Goal: Task Accomplishment & Management: Complete application form

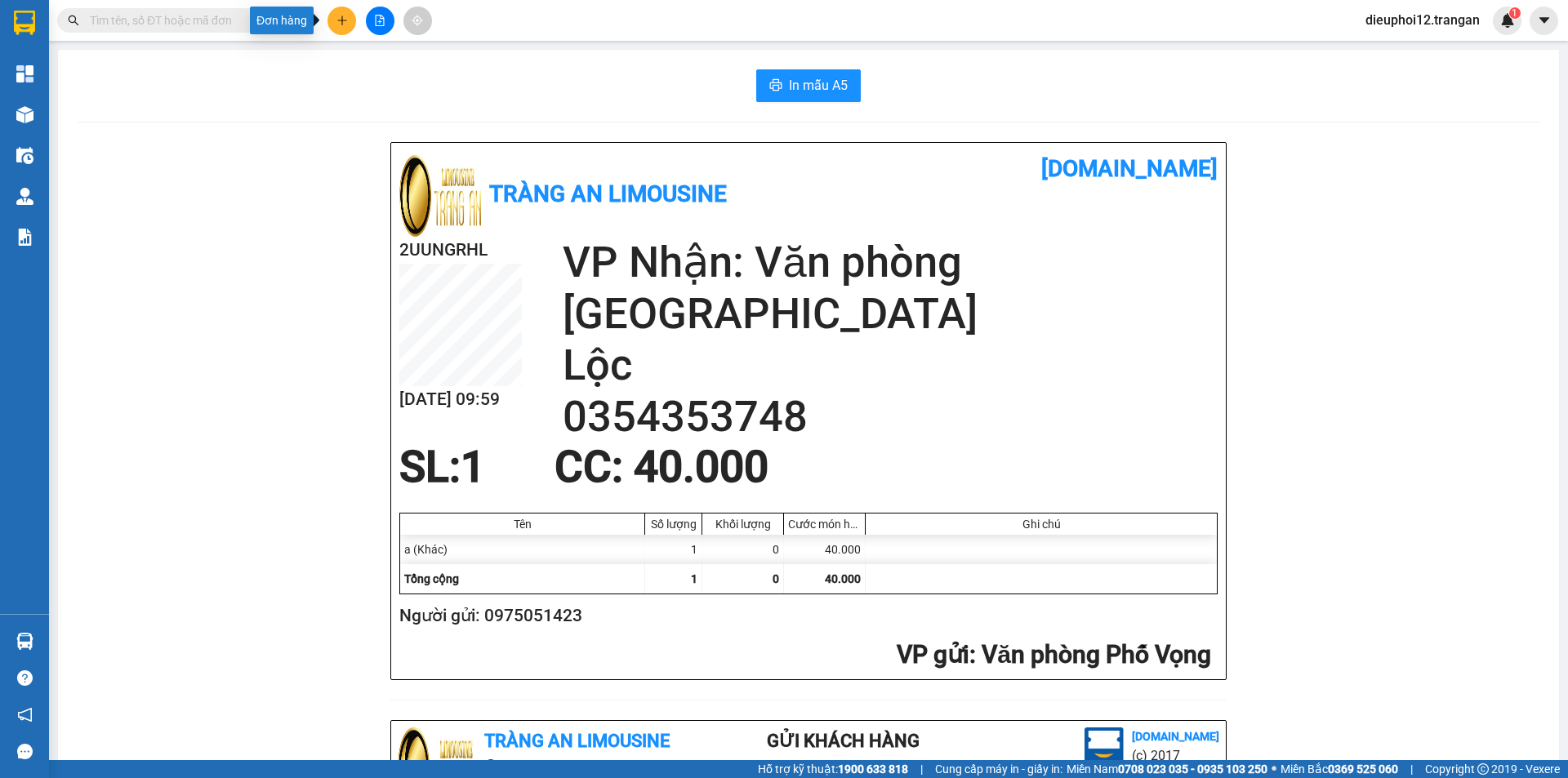
click at [345, 23] on icon "plus" at bounding box center [342, 21] width 11 height 11
click at [375, 73] on div "Tạo đơn hàng" at bounding box center [398, 61] width 122 height 31
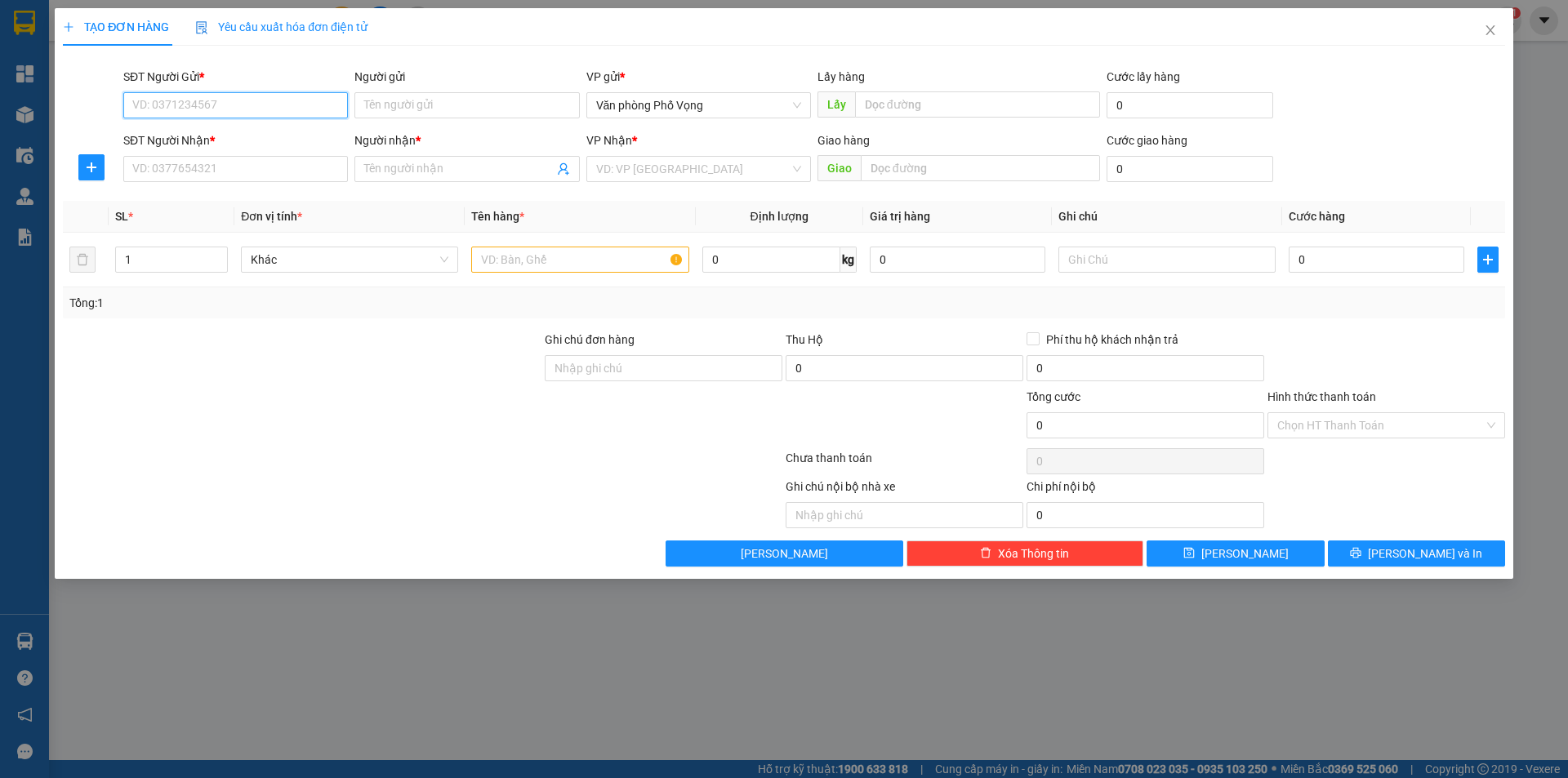
click at [227, 106] on input "SĐT Người Gửi *" at bounding box center [235, 106] width 224 height 26
click at [186, 140] on div "0947119994 - hương" at bounding box center [235, 137] width 205 height 18
type input "0947119994"
type input "hương"
type input "0947119994"
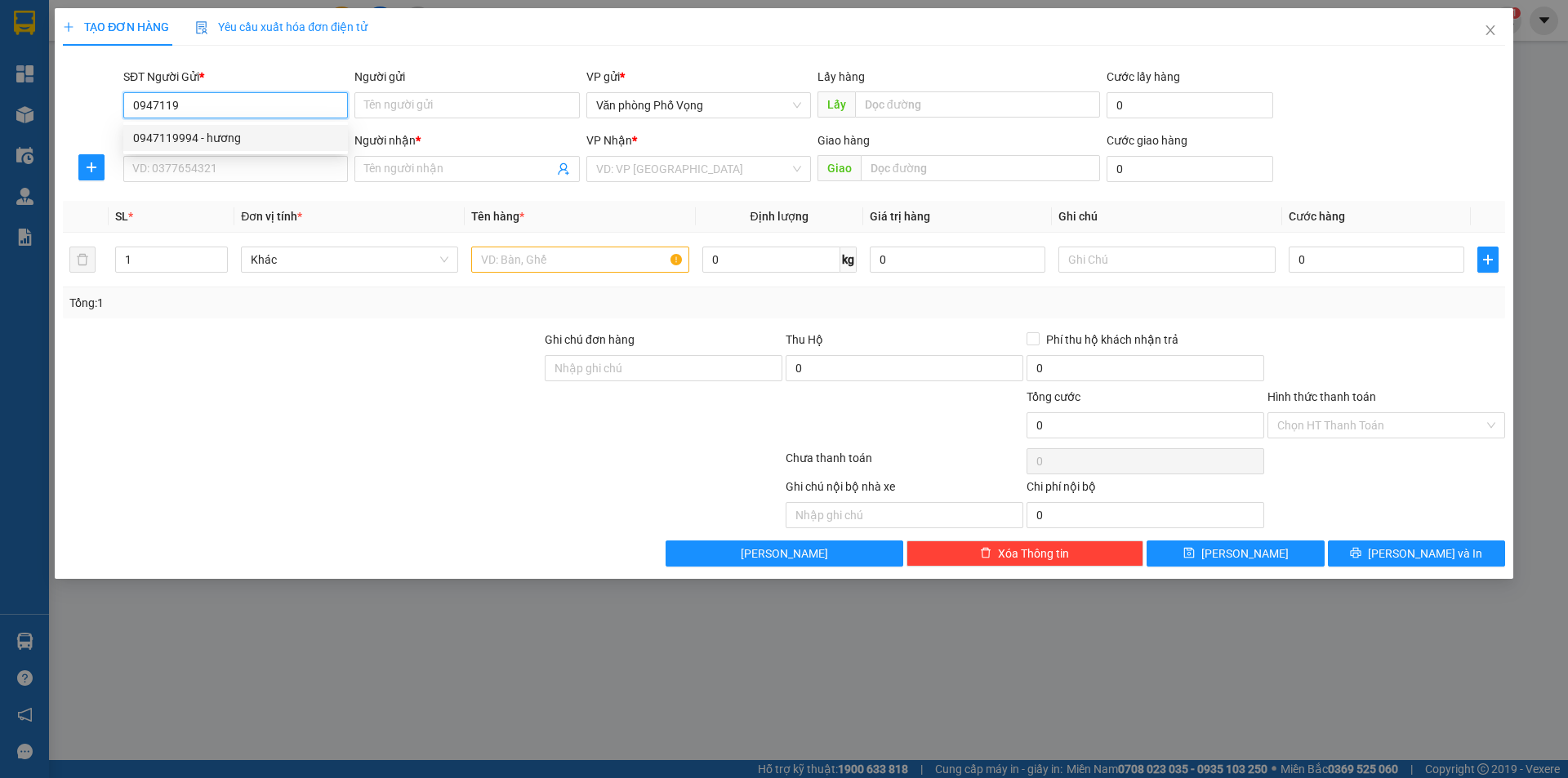
type input "hương"
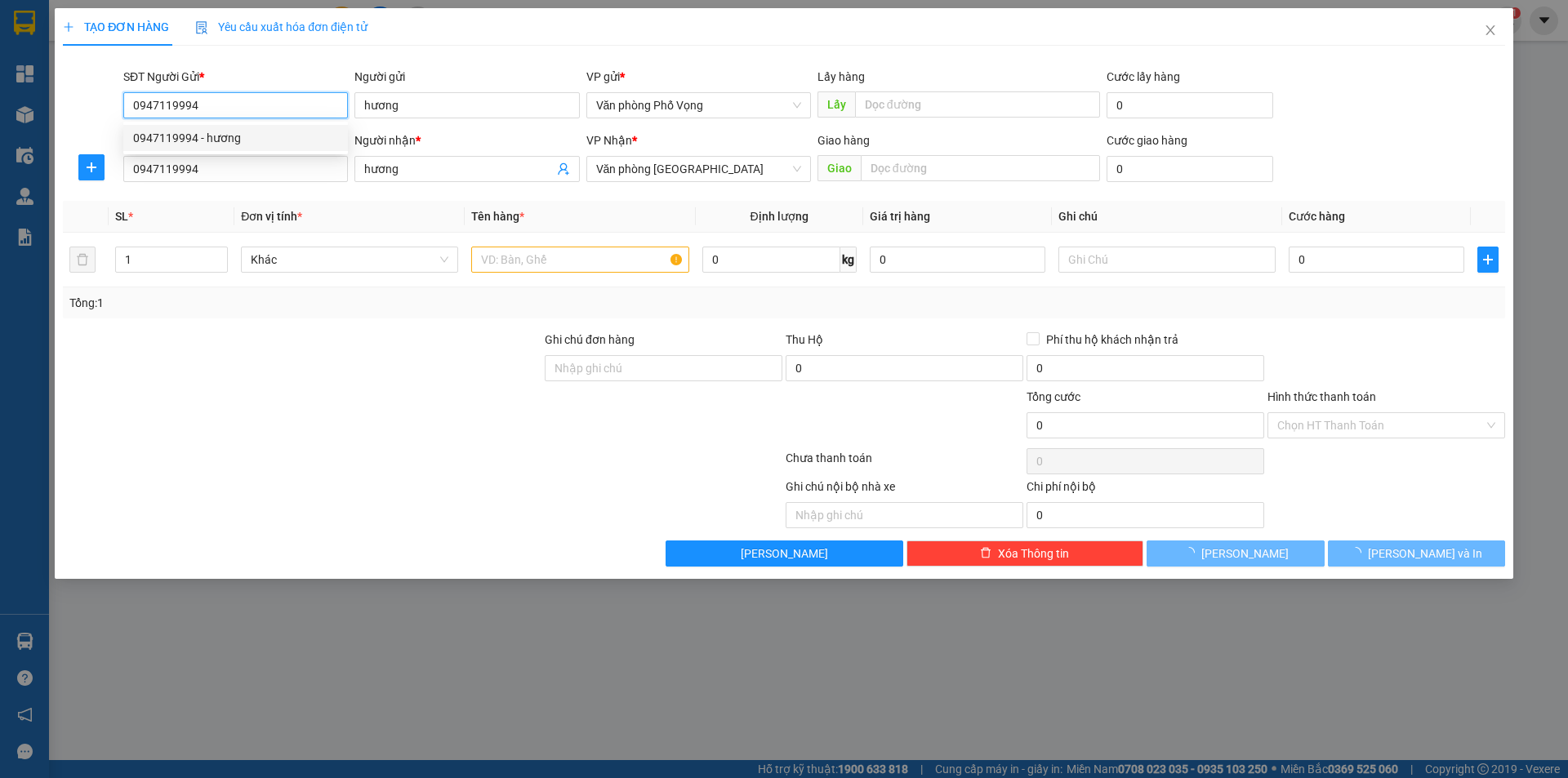
type input "90.000"
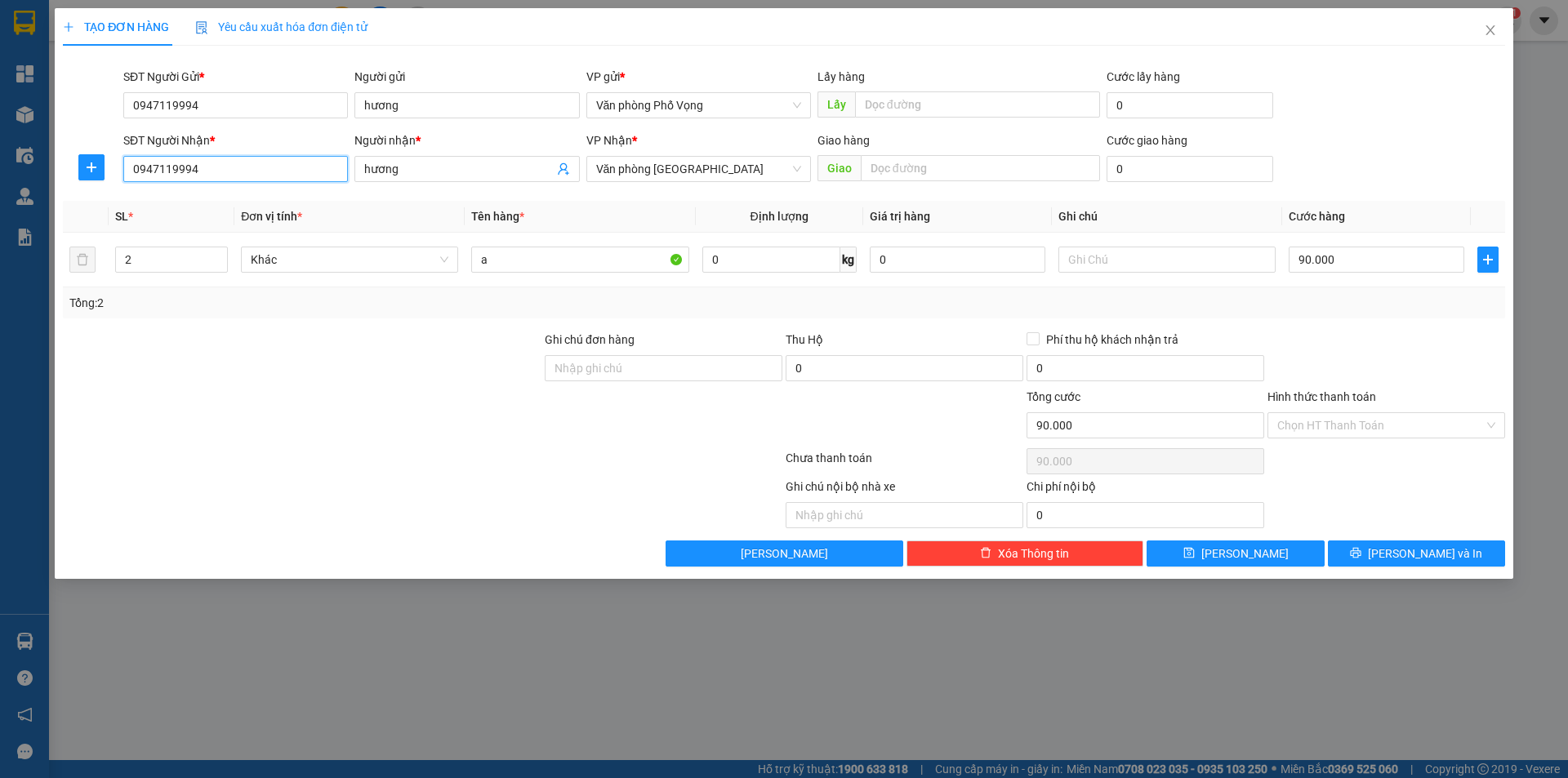
click at [220, 165] on input "0947119994" at bounding box center [235, 169] width 224 height 26
click at [230, 102] on input "0947119994" at bounding box center [235, 106] width 224 height 26
type input "0342956226"
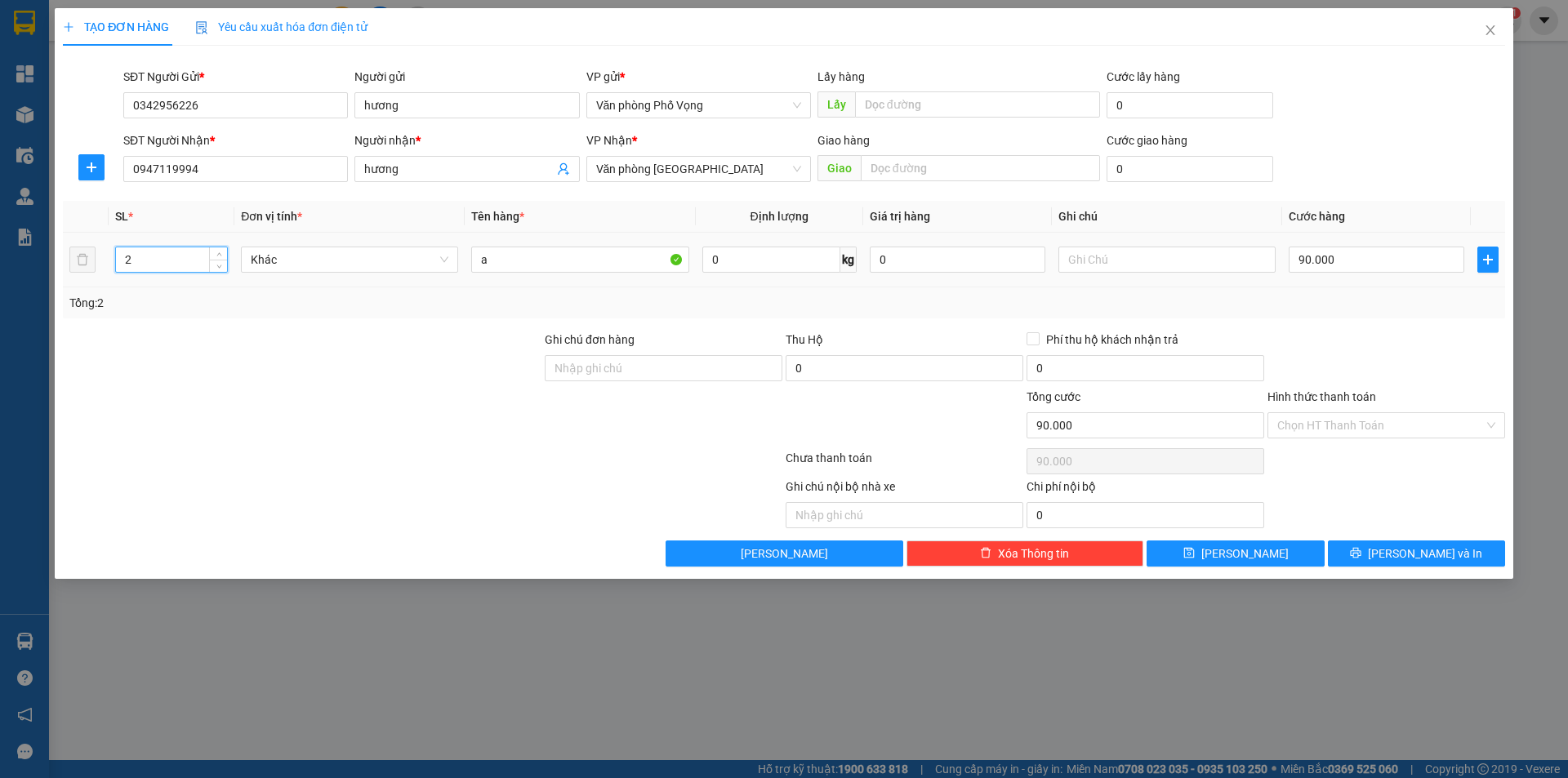
click at [198, 265] on input "2" at bounding box center [171, 260] width 111 height 24
type input "1"
click at [1333, 243] on div "90.000" at bounding box center [1376, 259] width 176 height 33
click at [1323, 258] on input "90.000" at bounding box center [1376, 260] width 176 height 26
type input "5"
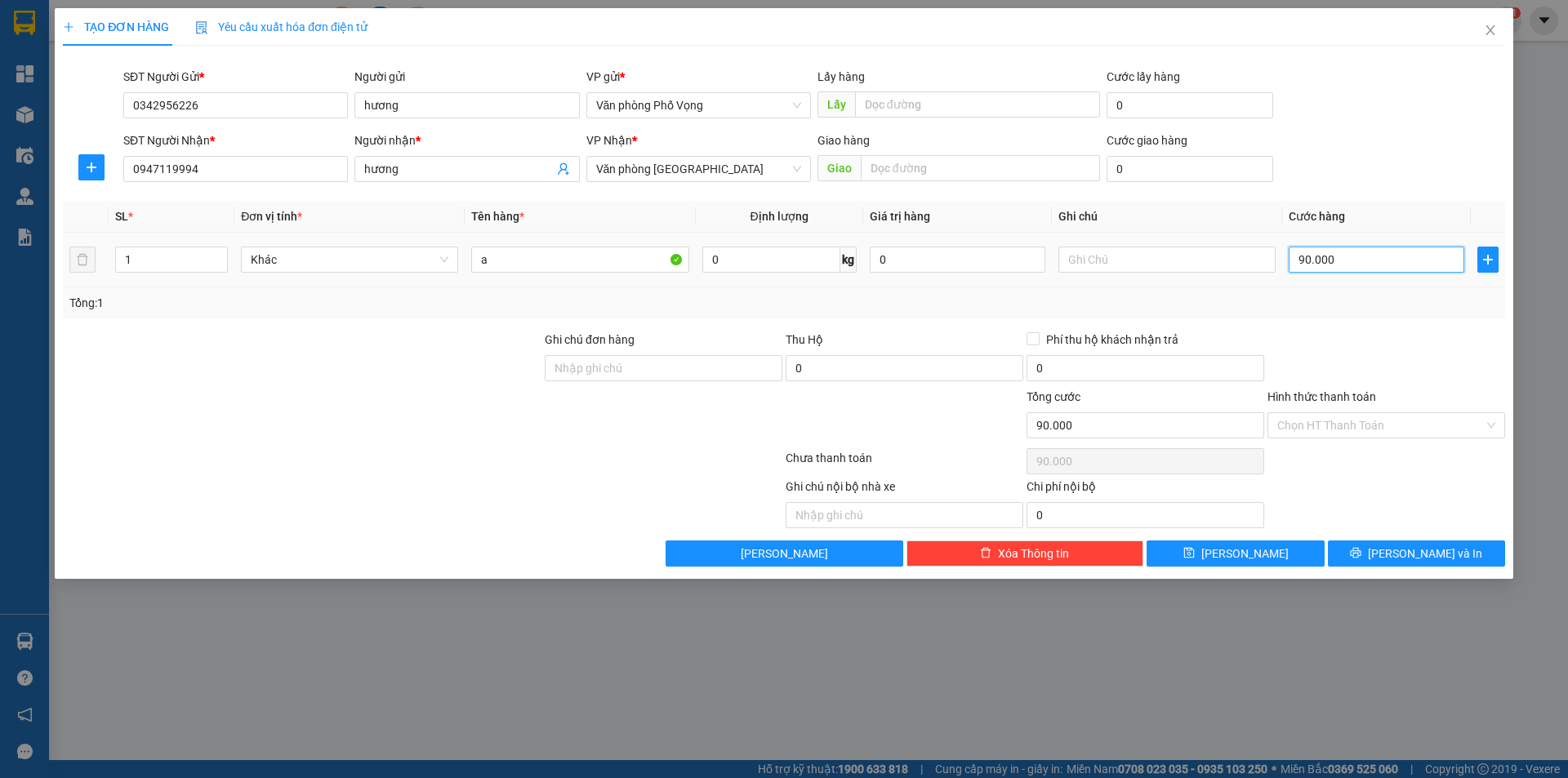
type input "5"
type input "50"
type input "500"
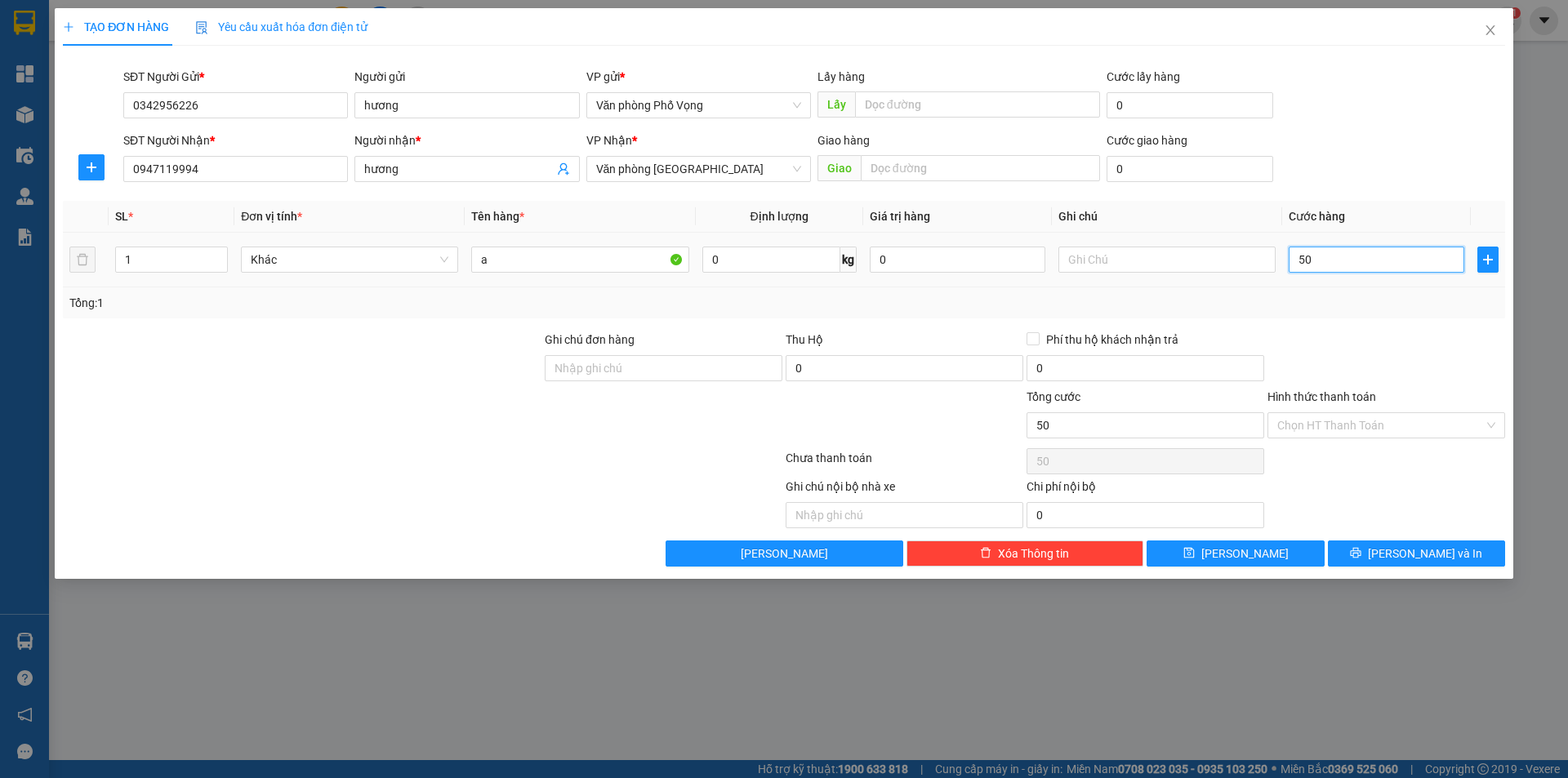
type input "500"
type input "5.000"
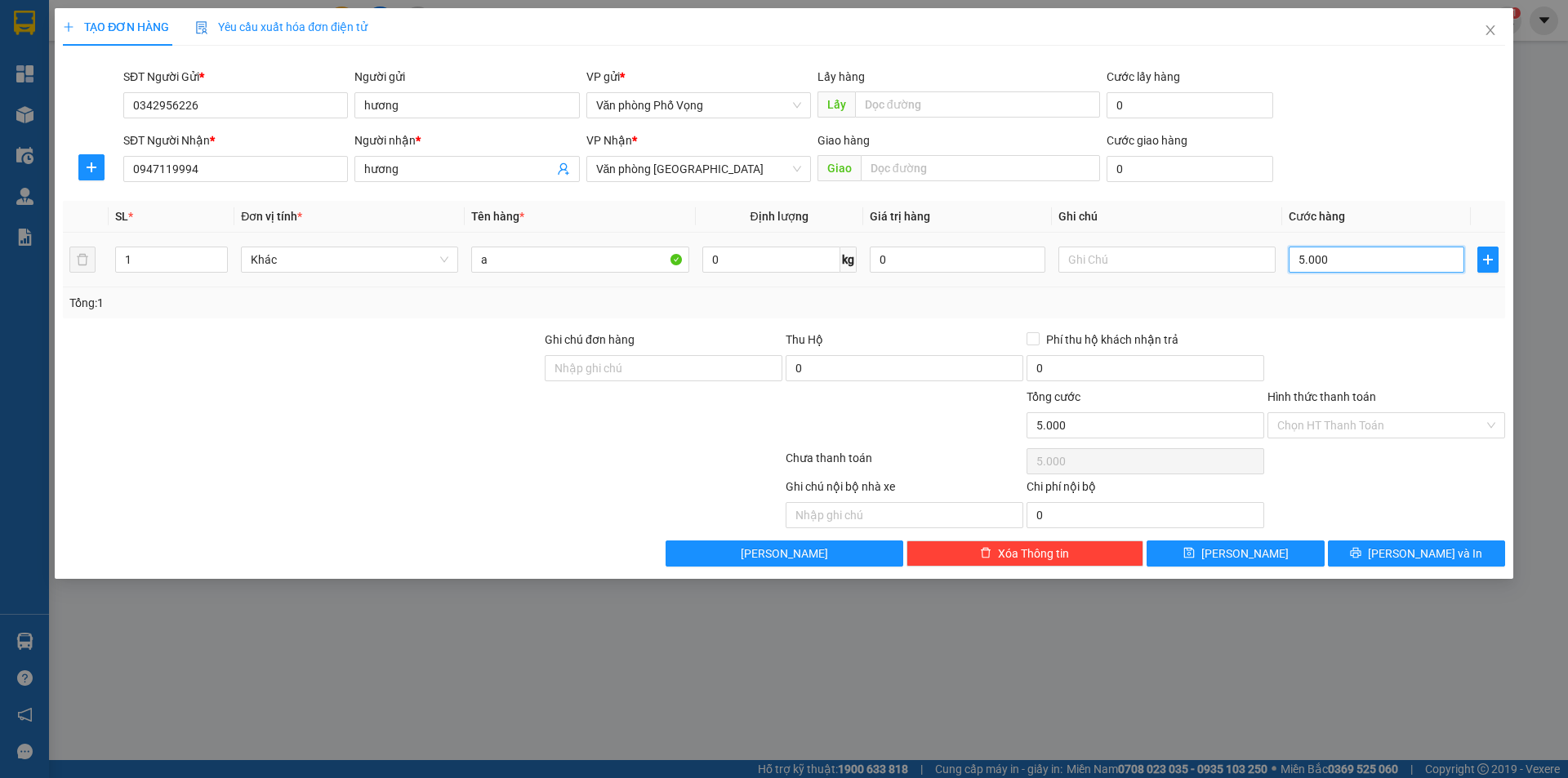
type input "50.000"
click at [1419, 551] on span "[PERSON_NAME] và In" at bounding box center [1425, 553] width 114 height 18
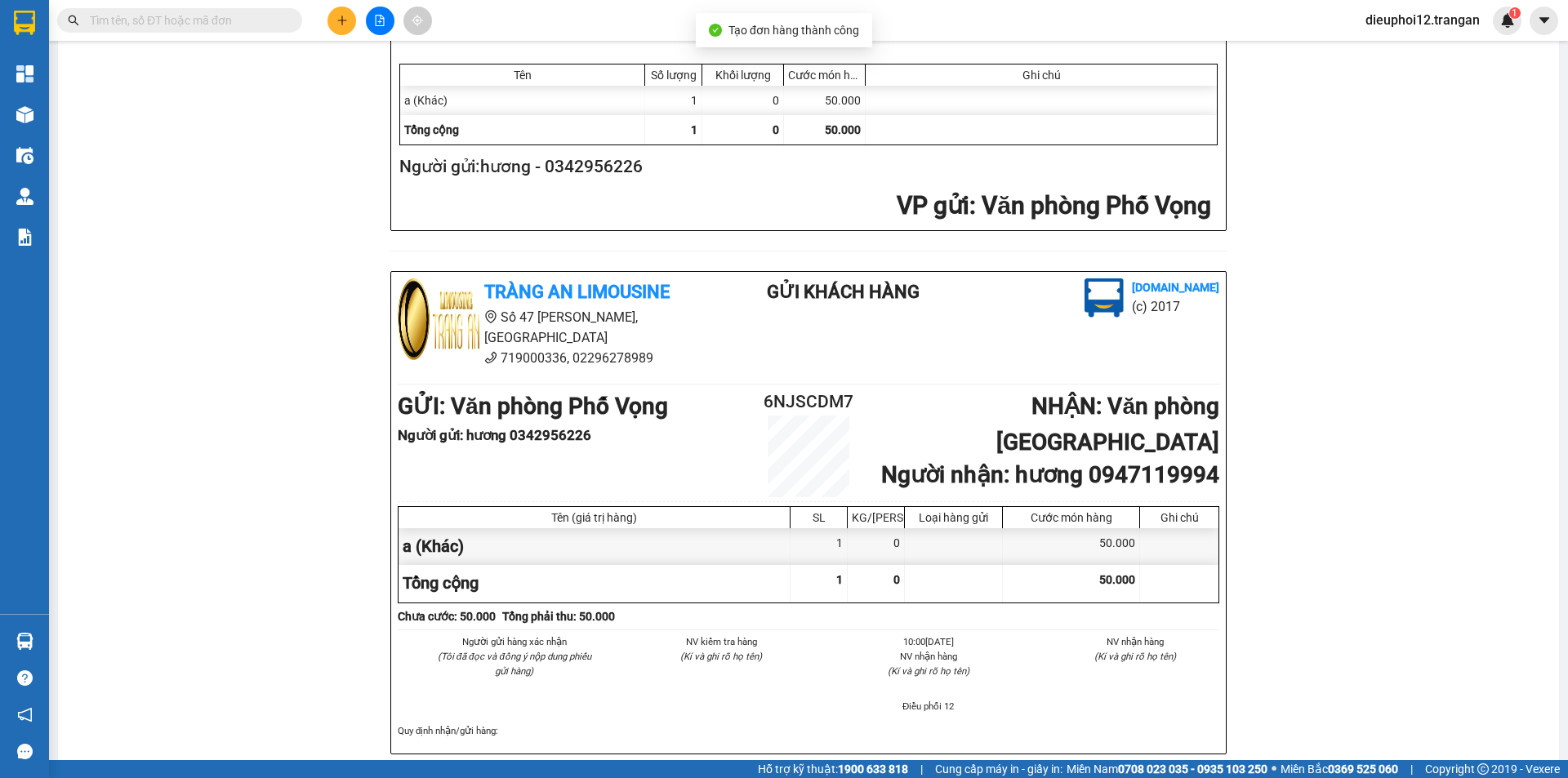
scroll to position [476, 0]
